Goal: Use online tool/utility

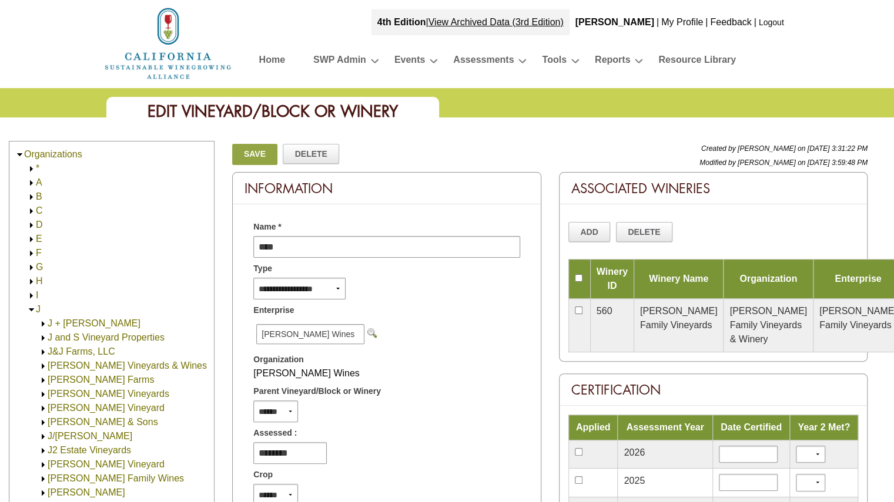
scroll to position [442, 0]
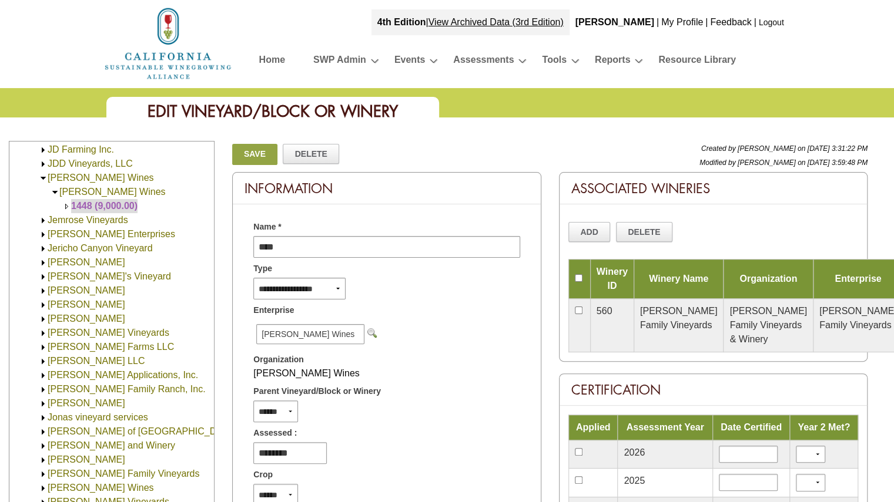
click at [161, 70] on img at bounding box center [167, 43] width 129 height 75
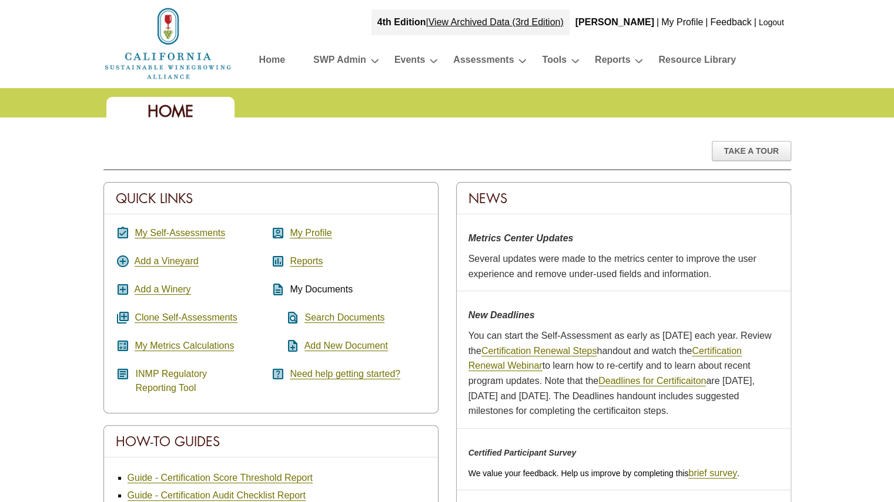
click at [160, 371] on link "INMP Regulatory Reporting Tool" at bounding box center [172, 381] width 72 height 25
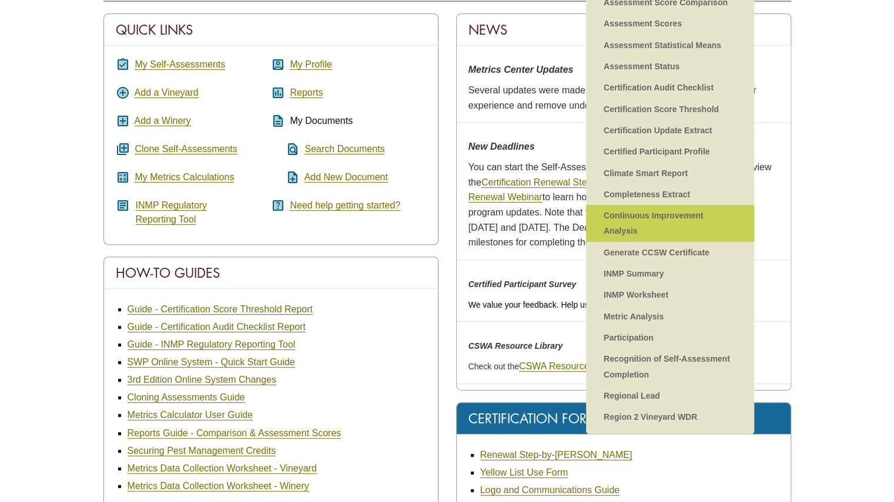
scroll to position [176, 0]
